Goal: Use online tool/utility

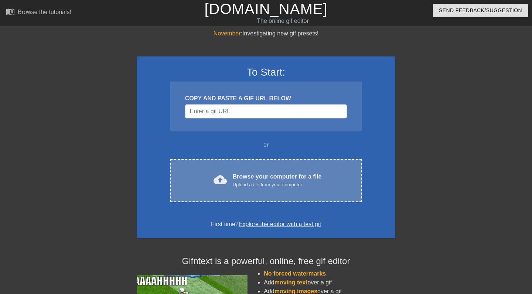
click at [253, 177] on div "Browse your computer for a file Upload a file from your computer" at bounding box center [277, 181] width 89 height 16
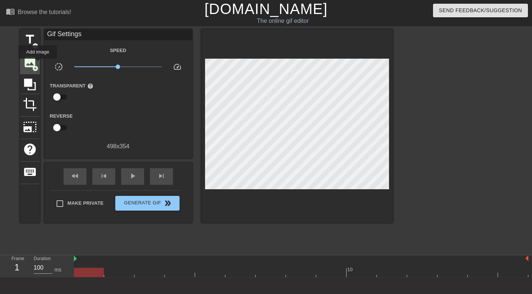
click at [38, 64] on div "image add_circle" at bounding box center [30, 63] width 20 height 23
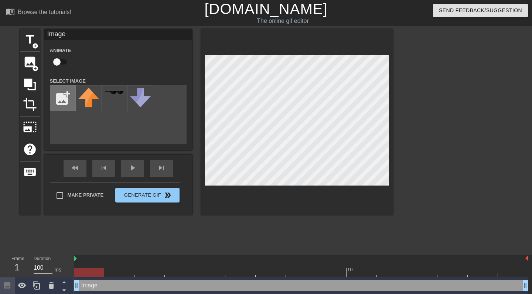
click at [61, 92] on input "file" at bounding box center [62, 98] width 25 height 25
type input "C:\fakepath\Screenshot [DATE] 13.24.21.png"
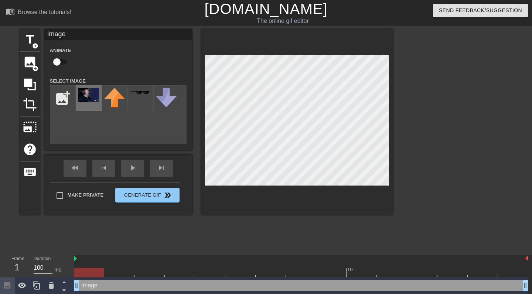
click at [91, 103] on div at bounding box center [89, 98] width 26 height 26
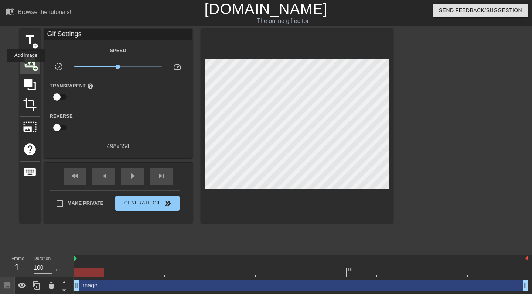
click at [26, 67] on span "image" at bounding box center [30, 62] width 14 height 14
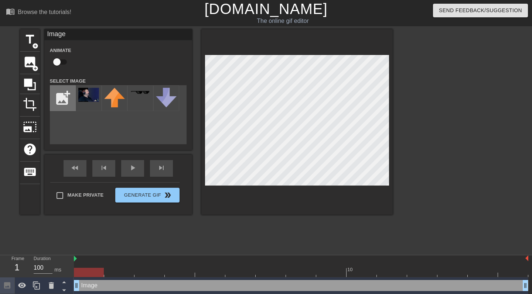
click at [61, 100] on input "file" at bounding box center [62, 98] width 25 height 25
type input "C:\fakepath\Screenshot [DATE] 13.23.48.png"
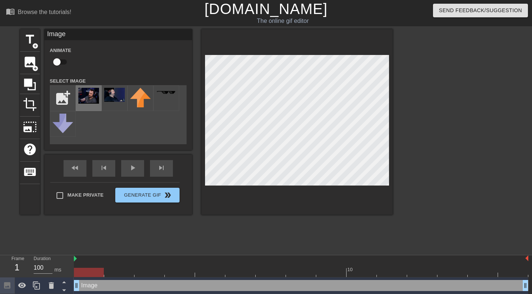
click at [93, 96] on img at bounding box center [88, 96] width 21 height 16
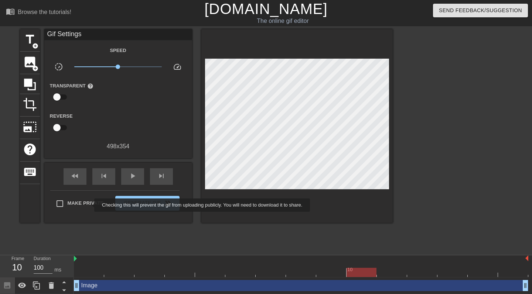
click at [89, 205] on span "Make Private" at bounding box center [86, 203] width 36 height 7
click at [68, 205] on input "Make Private" at bounding box center [60, 204] width 16 height 16
checkbox input "true"
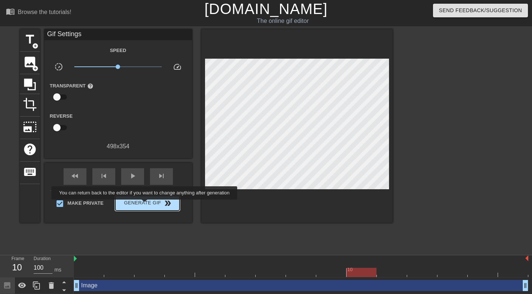
click at [149, 205] on span "Generate Gif double_arrow" at bounding box center [147, 203] width 58 height 9
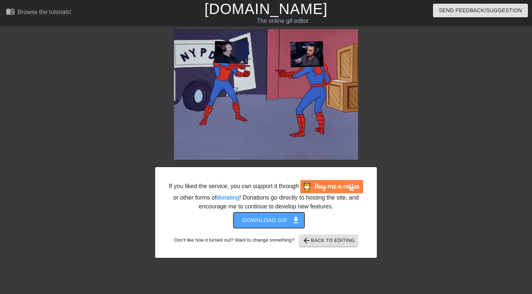
click at [285, 225] on span "Download gif get_app" at bounding box center [269, 221] width 54 height 10
click at [322, 0] on h1 "[DOMAIN_NAME]" at bounding box center [266, 9] width 170 height 18
